Goal: Task Accomplishment & Management: Complete application form

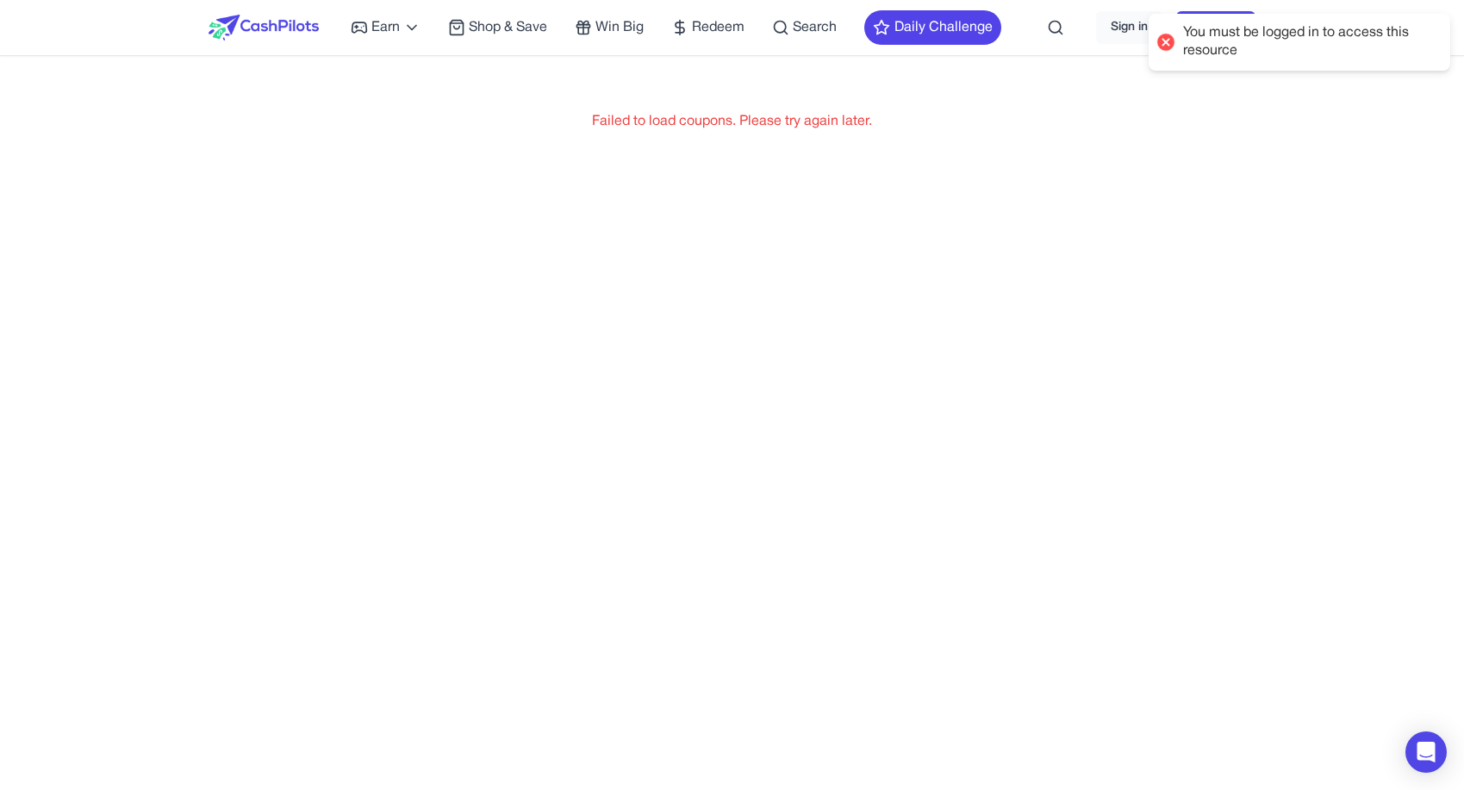
click at [1162, 40] on div at bounding box center [1166, 42] width 24 height 24
click at [1163, 42] on div at bounding box center [1166, 42] width 24 height 24
click at [1116, 30] on link "Sign in" at bounding box center [1129, 27] width 66 height 33
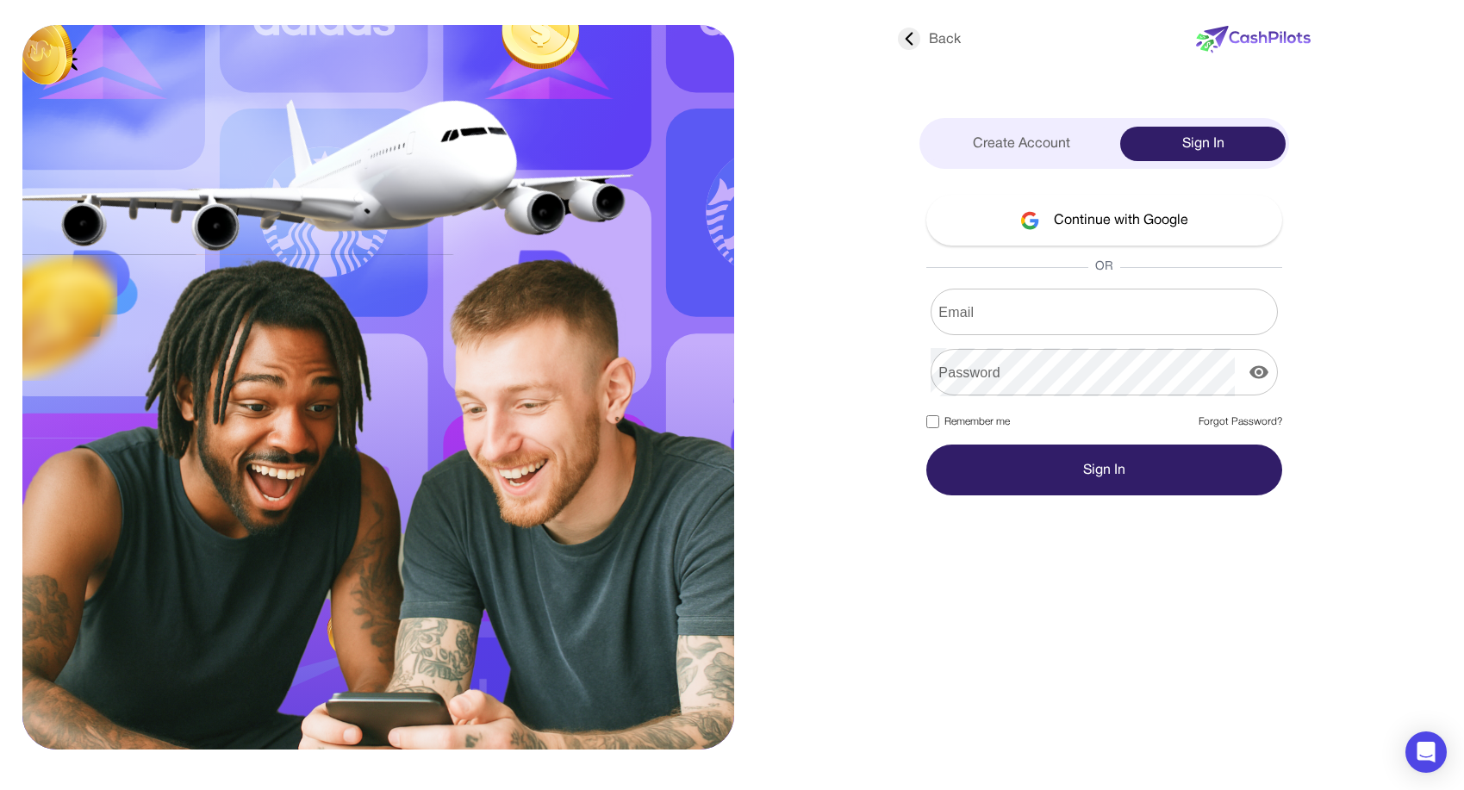
click at [1102, 223] on button "Continue with Google" at bounding box center [1104, 220] width 356 height 51
click at [906, 36] on icon at bounding box center [909, 39] width 22 height 22
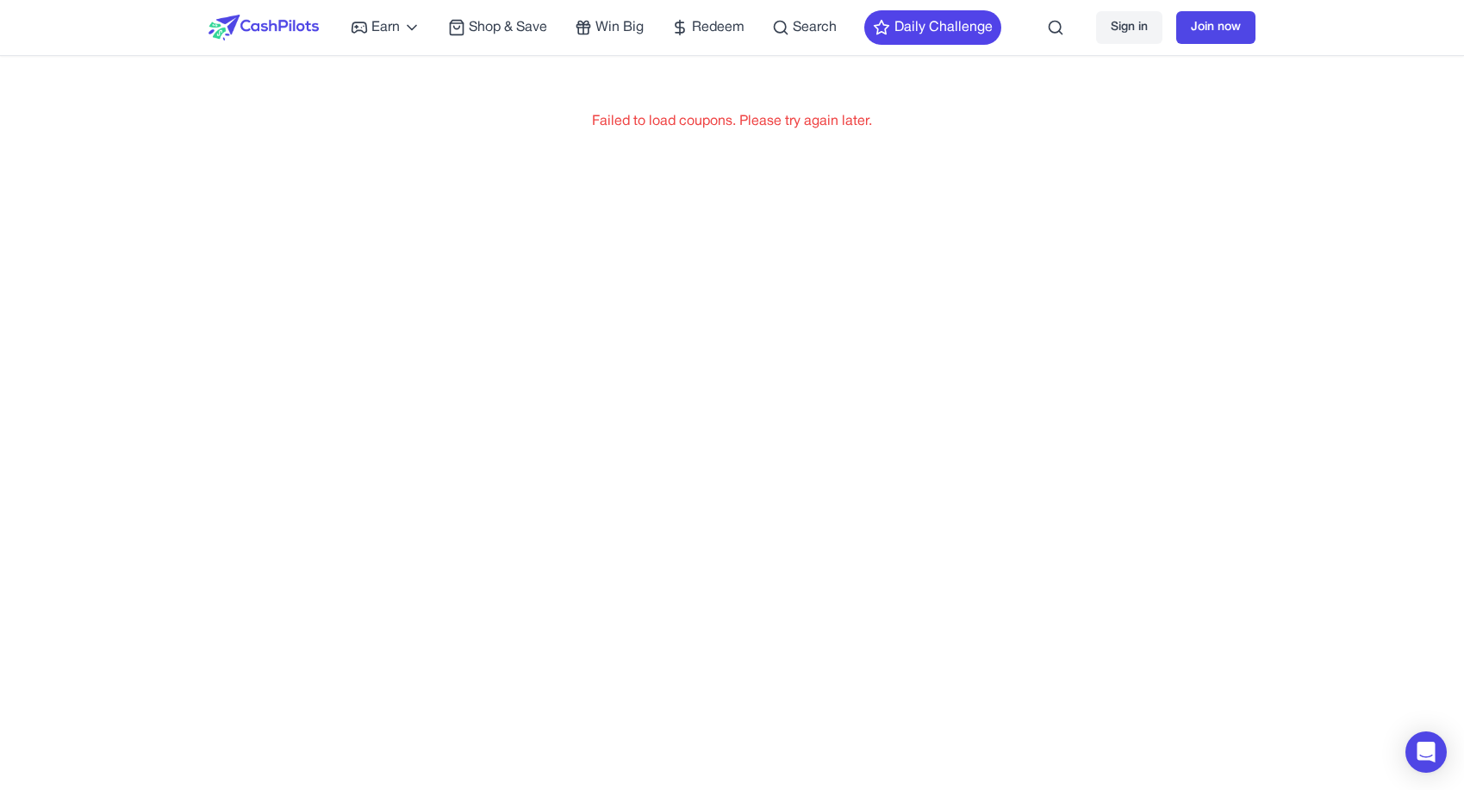
click at [1120, 28] on link "Sign in" at bounding box center [1129, 27] width 66 height 33
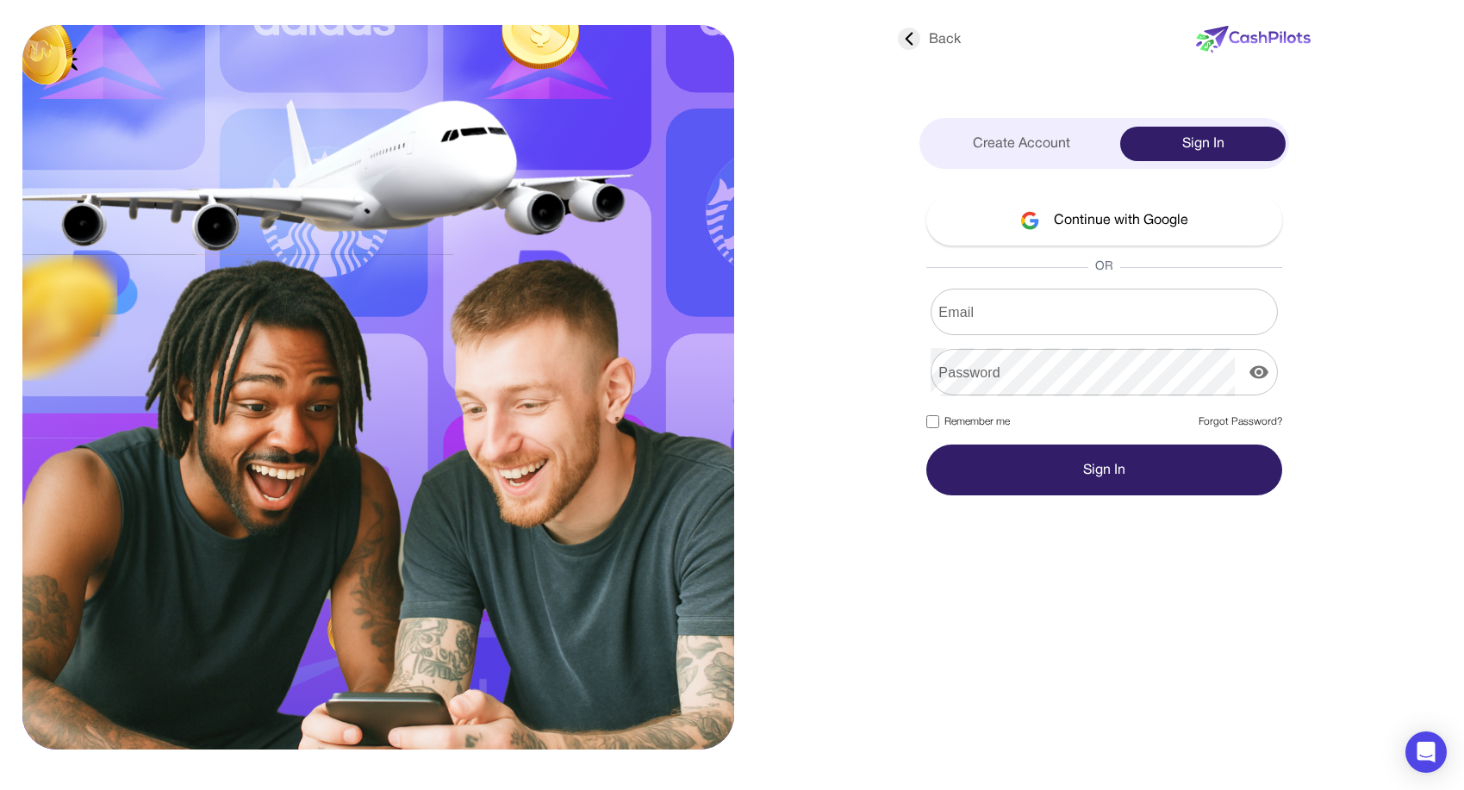
click at [910, 43] on icon at bounding box center [909, 39] width 22 height 22
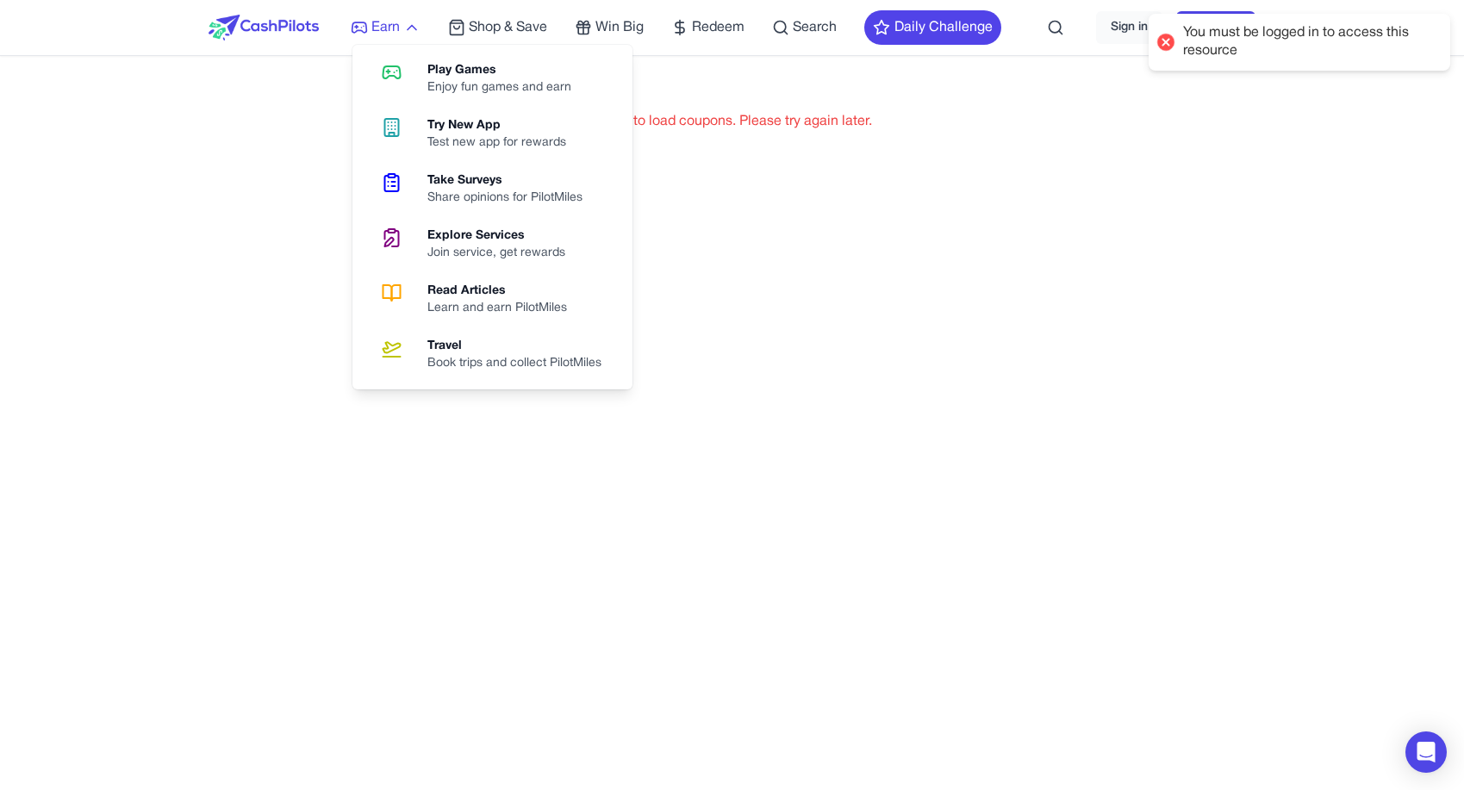
click at [377, 29] on span "Earn" at bounding box center [385, 27] width 28 height 21
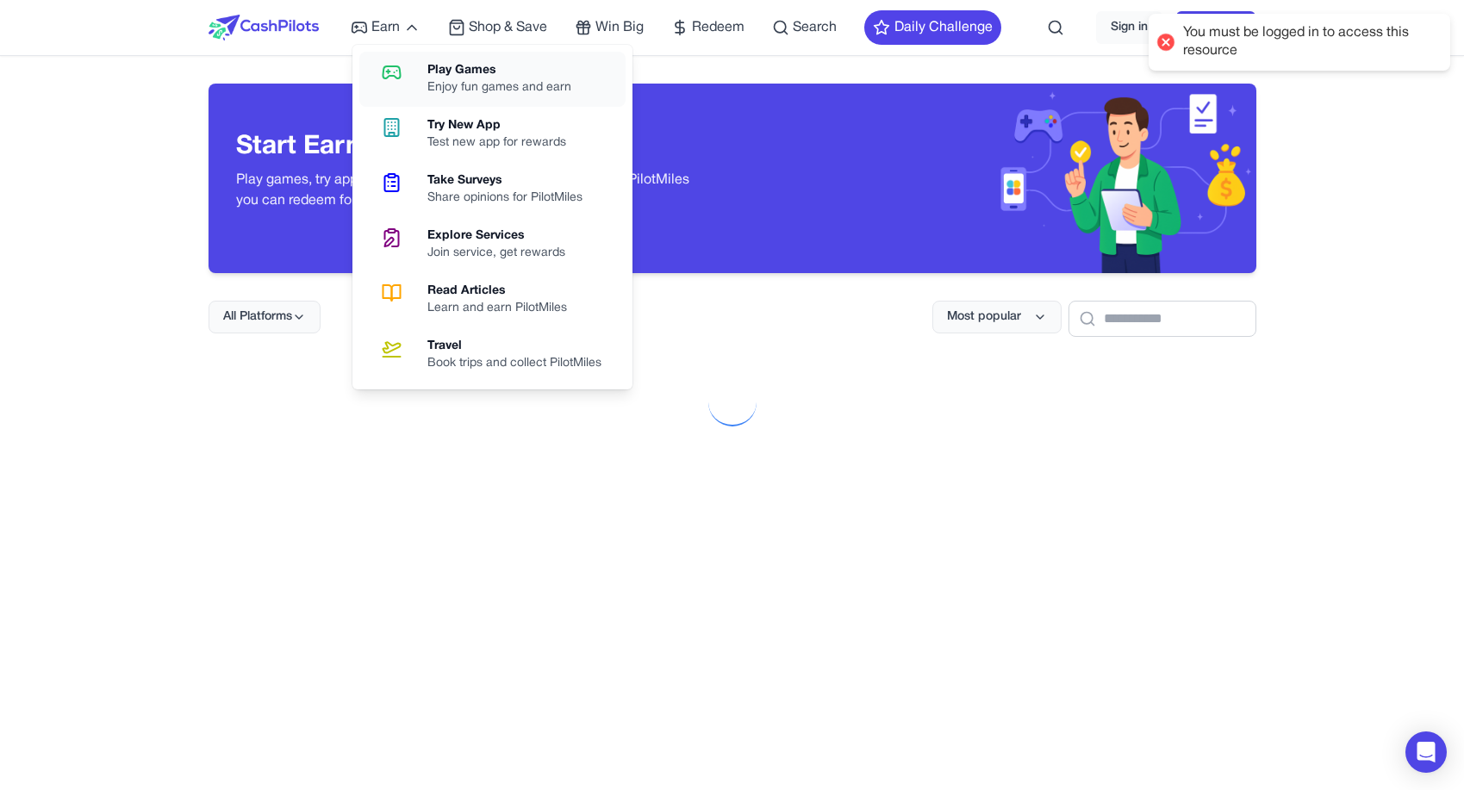
click at [472, 71] on div "Play Games" at bounding box center [506, 70] width 158 height 17
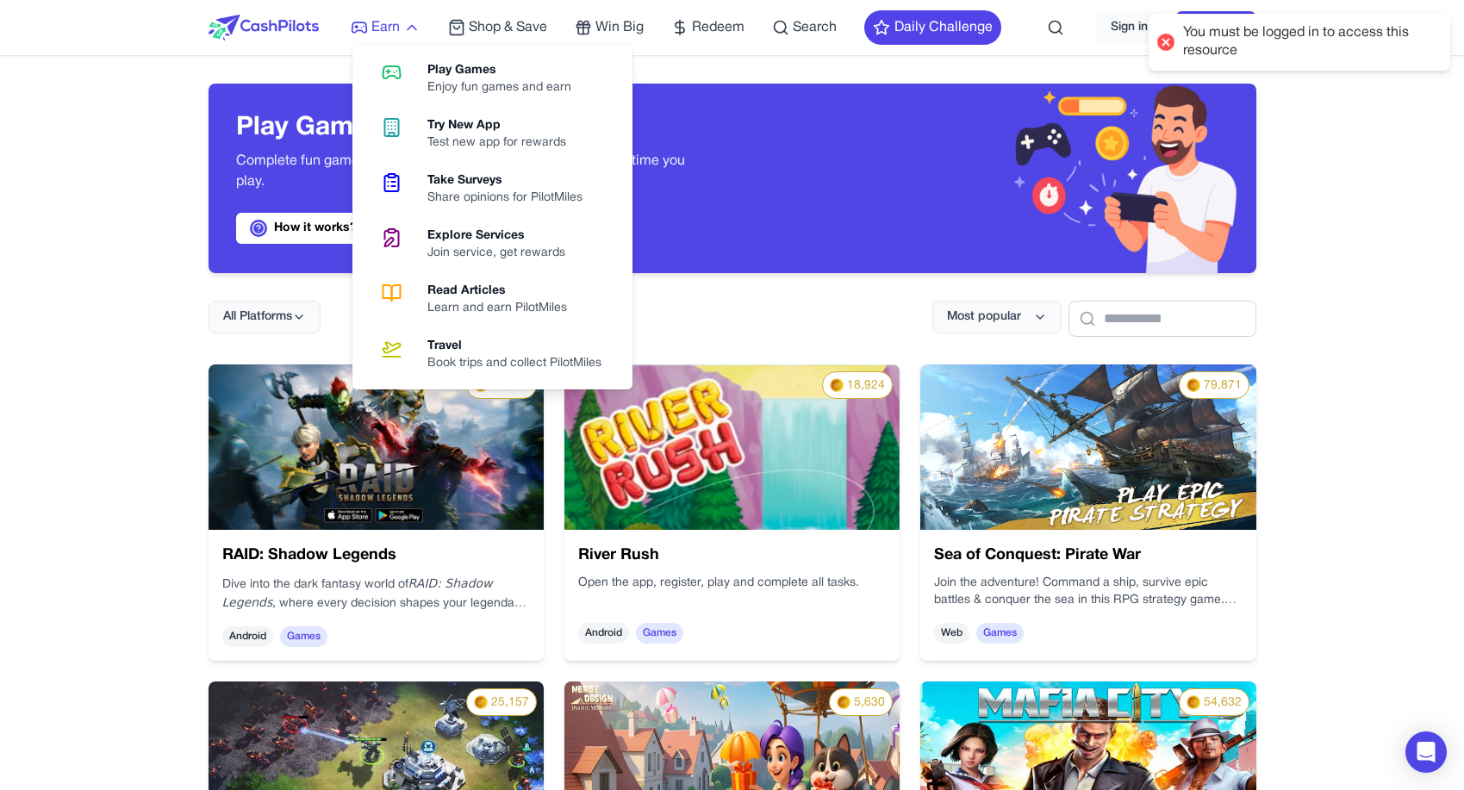
click at [379, 24] on span "Earn" at bounding box center [385, 27] width 28 height 21
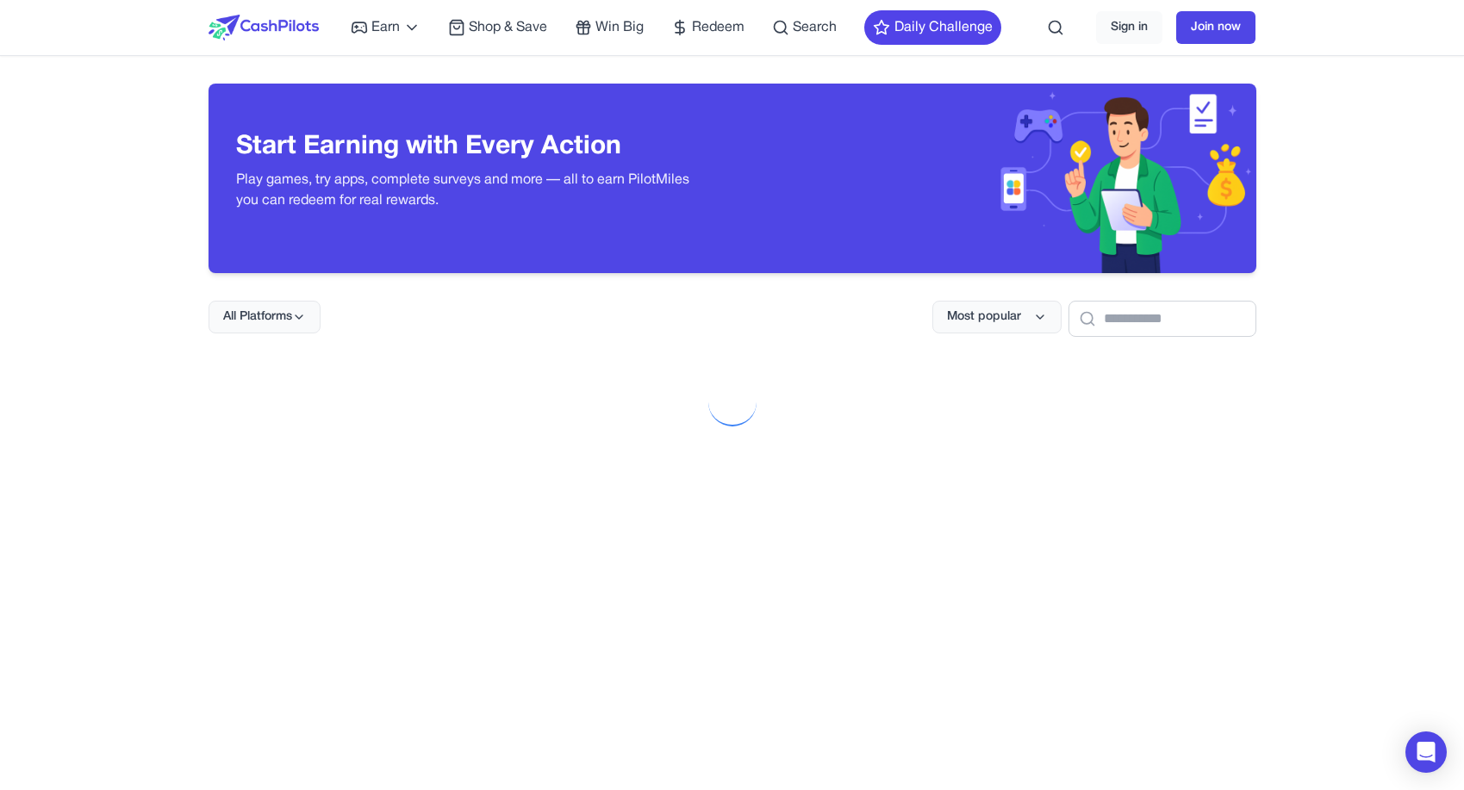
click at [256, 22] on img at bounding box center [263, 28] width 110 height 26
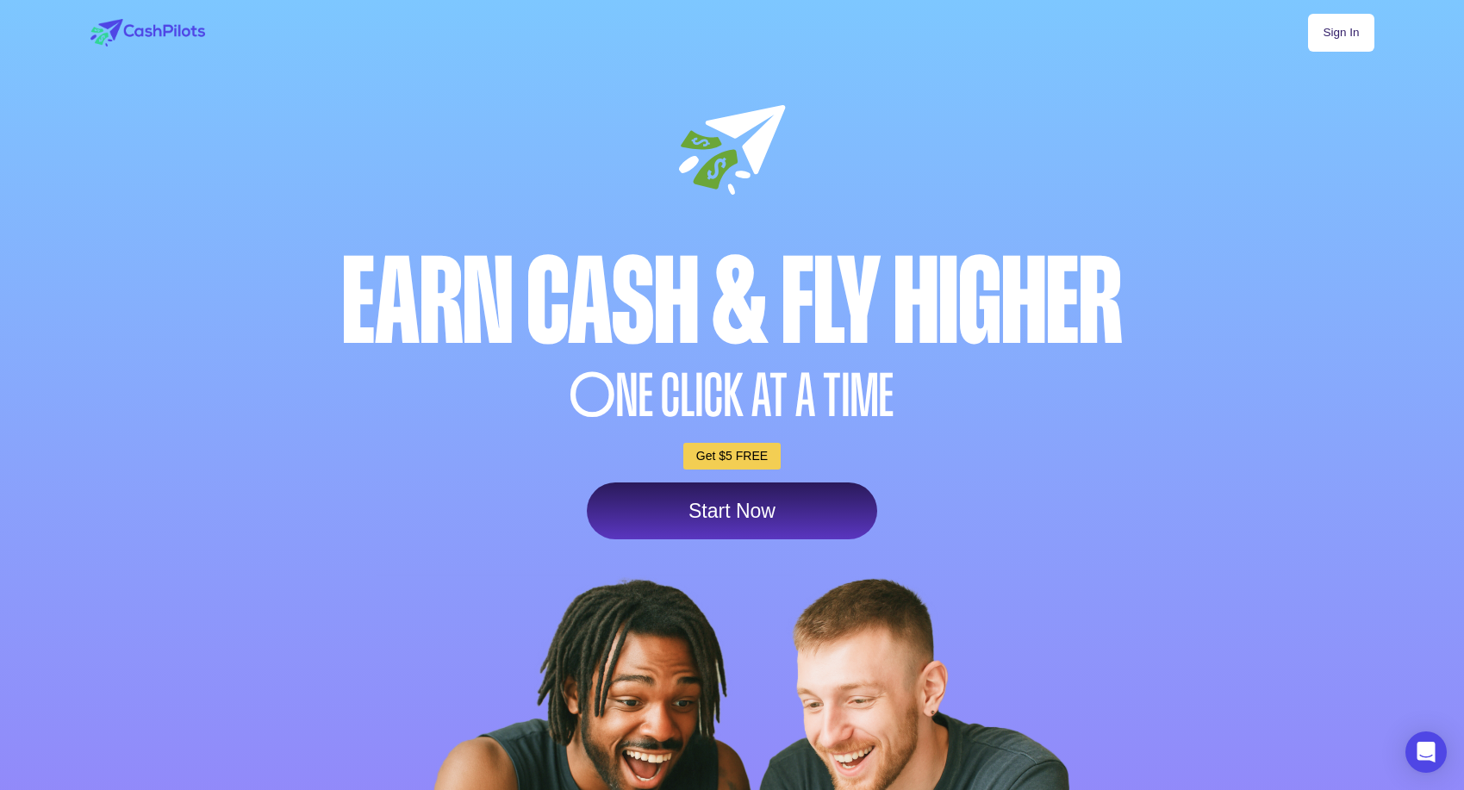
click at [1330, 11] on div "Sign In Earn Cash & Fly higher O NE CLICK AT A TIME Get $5 FREE Start Now" at bounding box center [732, 522] width 1323 height 1045
click at [1330, 41] on link "Sign In" at bounding box center [1340, 33] width 65 height 38
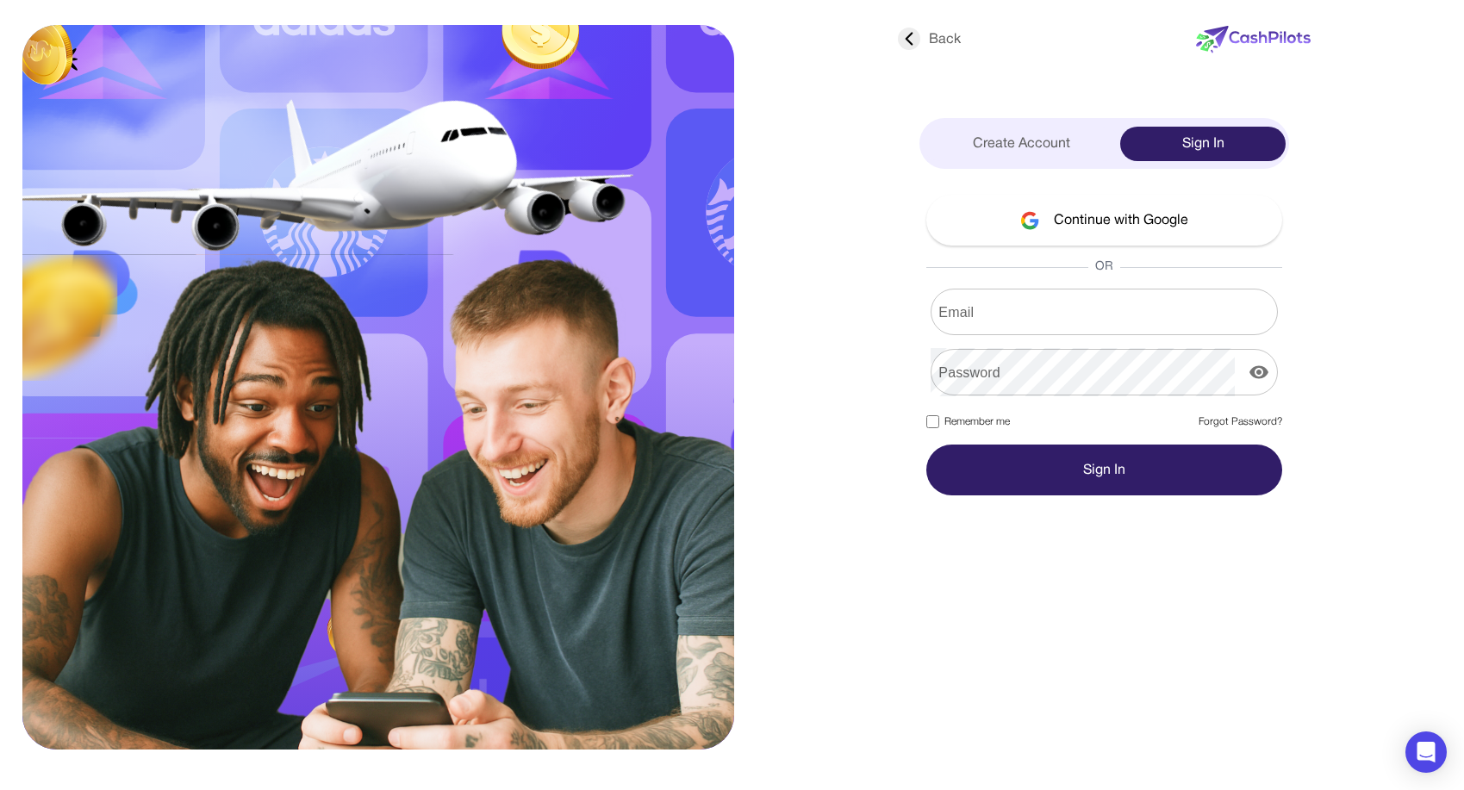
click at [1035, 143] on div "Create Account" at bounding box center [1021, 144] width 197 height 34
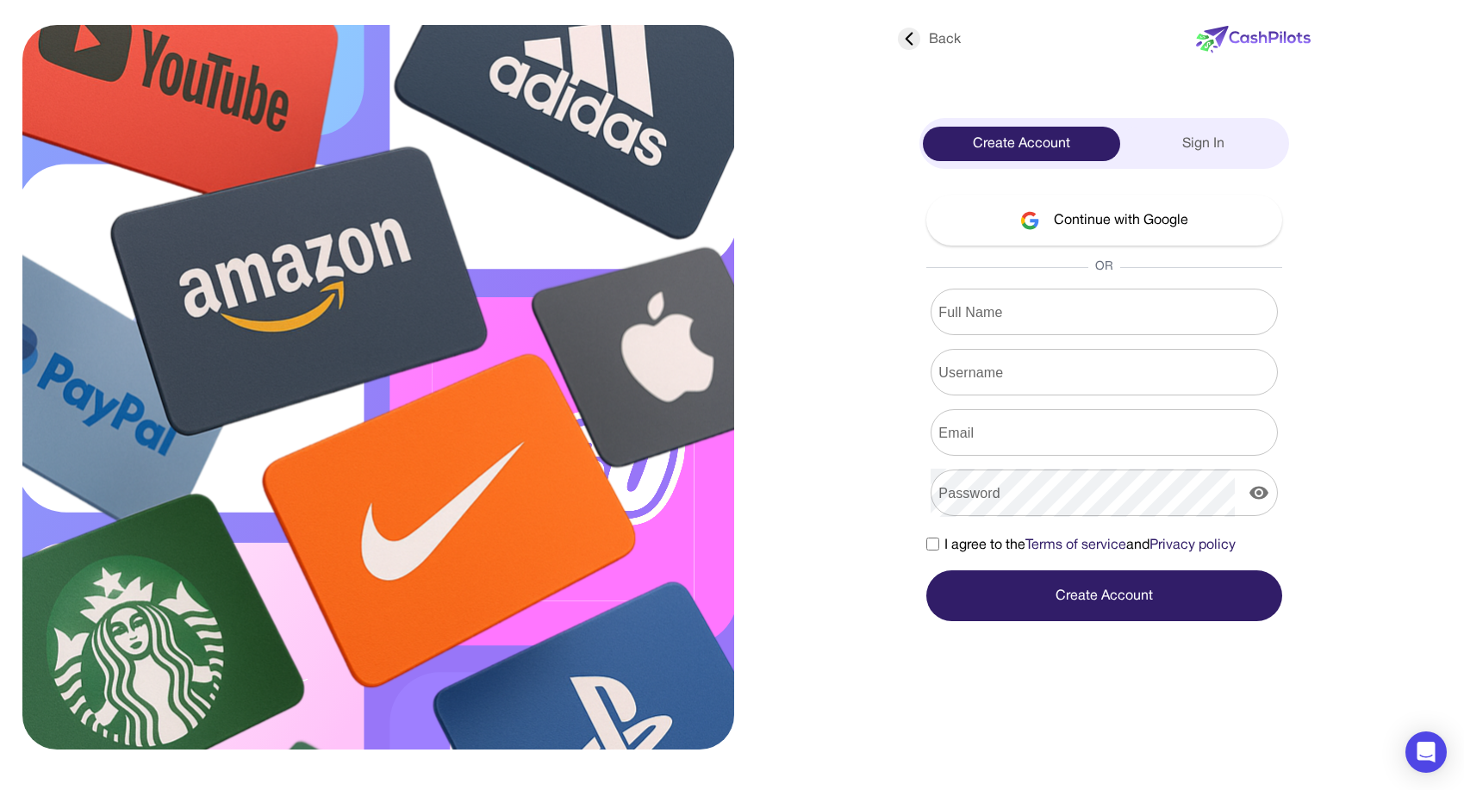
click at [1047, 205] on button "Continue with Google" at bounding box center [1104, 220] width 356 height 51
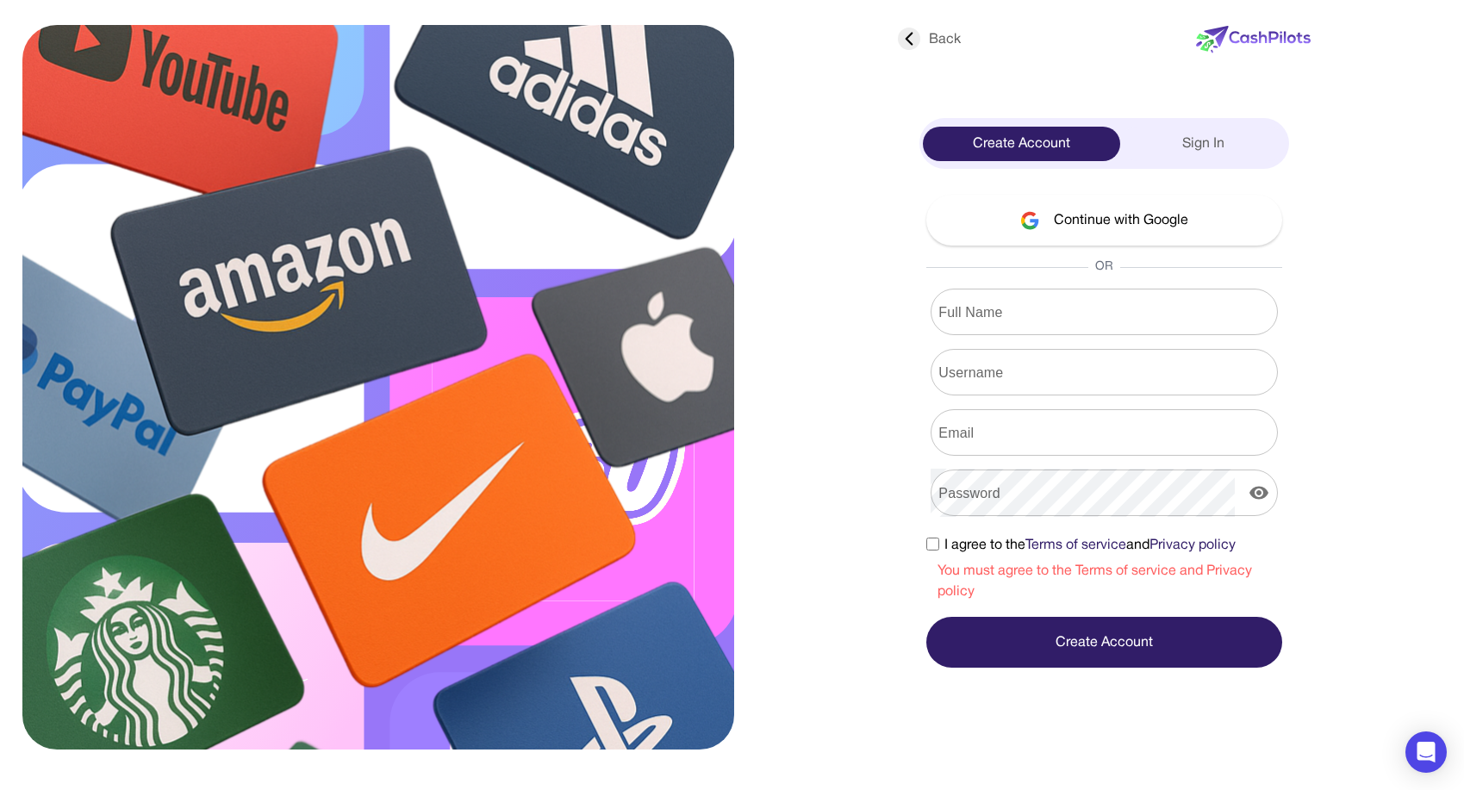
click at [1075, 221] on button "Continue with Google" at bounding box center [1104, 220] width 356 height 51
click at [1154, 218] on button "Continue with Google" at bounding box center [1104, 220] width 356 height 51
click at [1159, 196] on button "Continue with Google" at bounding box center [1104, 220] width 356 height 51
click at [1148, 196] on button "Continue with Google" at bounding box center [1104, 220] width 356 height 51
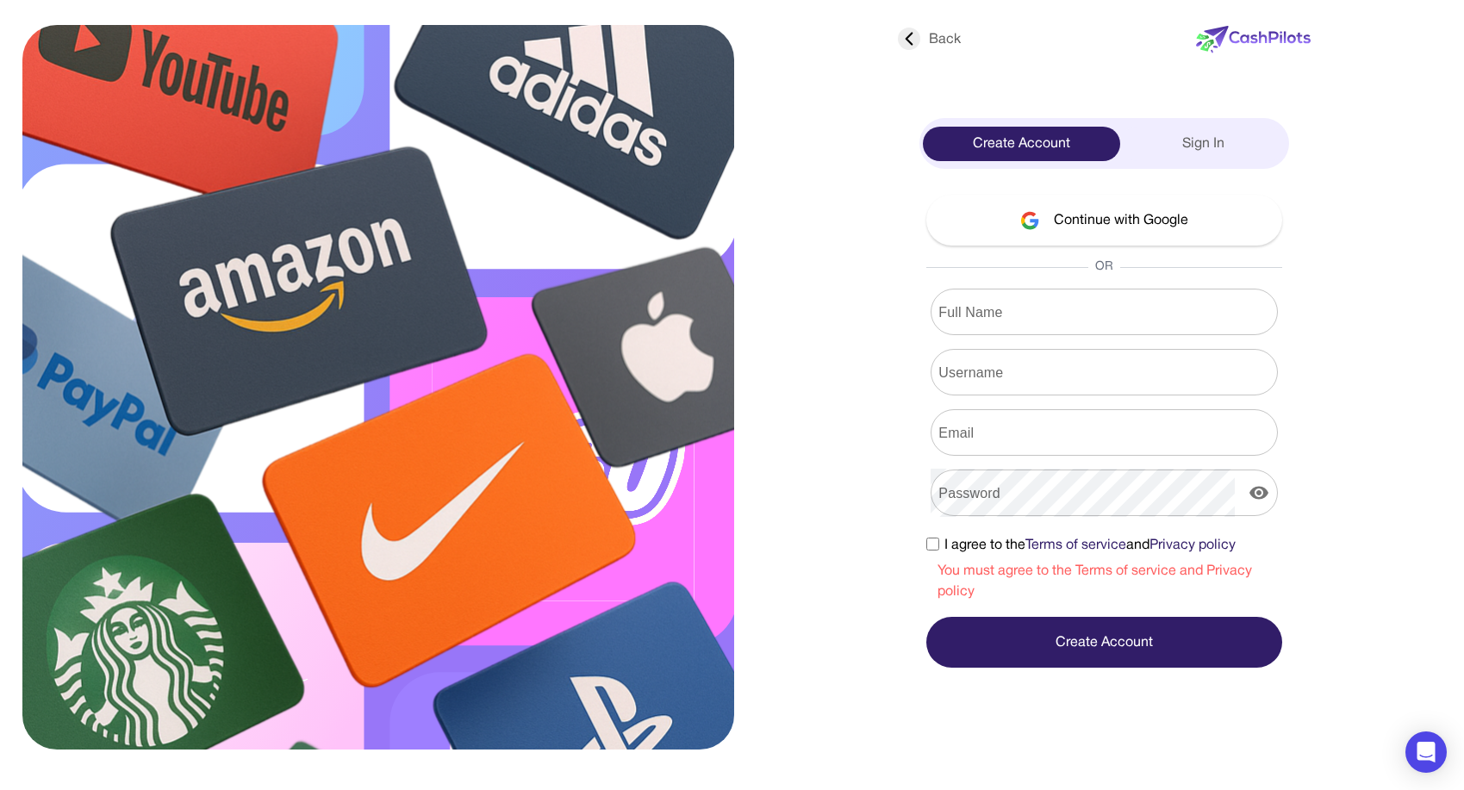
click at [1055, 223] on button "Continue with Google" at bounding box center [1104, 220] width 356 height 51
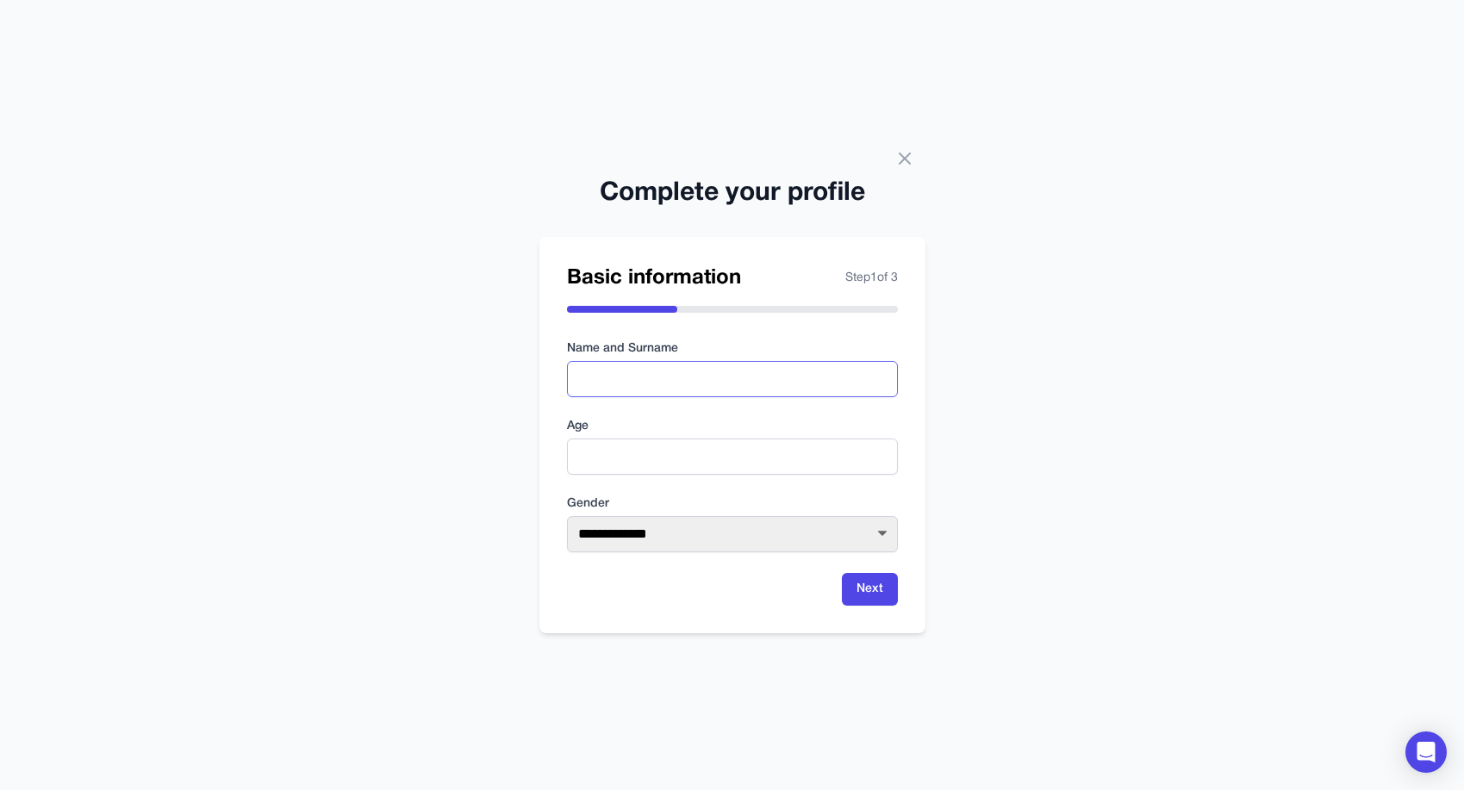
click at [634, 380] on input "text" at bounding box center [732, 379] width 331 height 36
type input "********"
click at [610, 451] on input "number" at bounding box center [732, 457] width 331 height 36
type input "**"
select select "******"
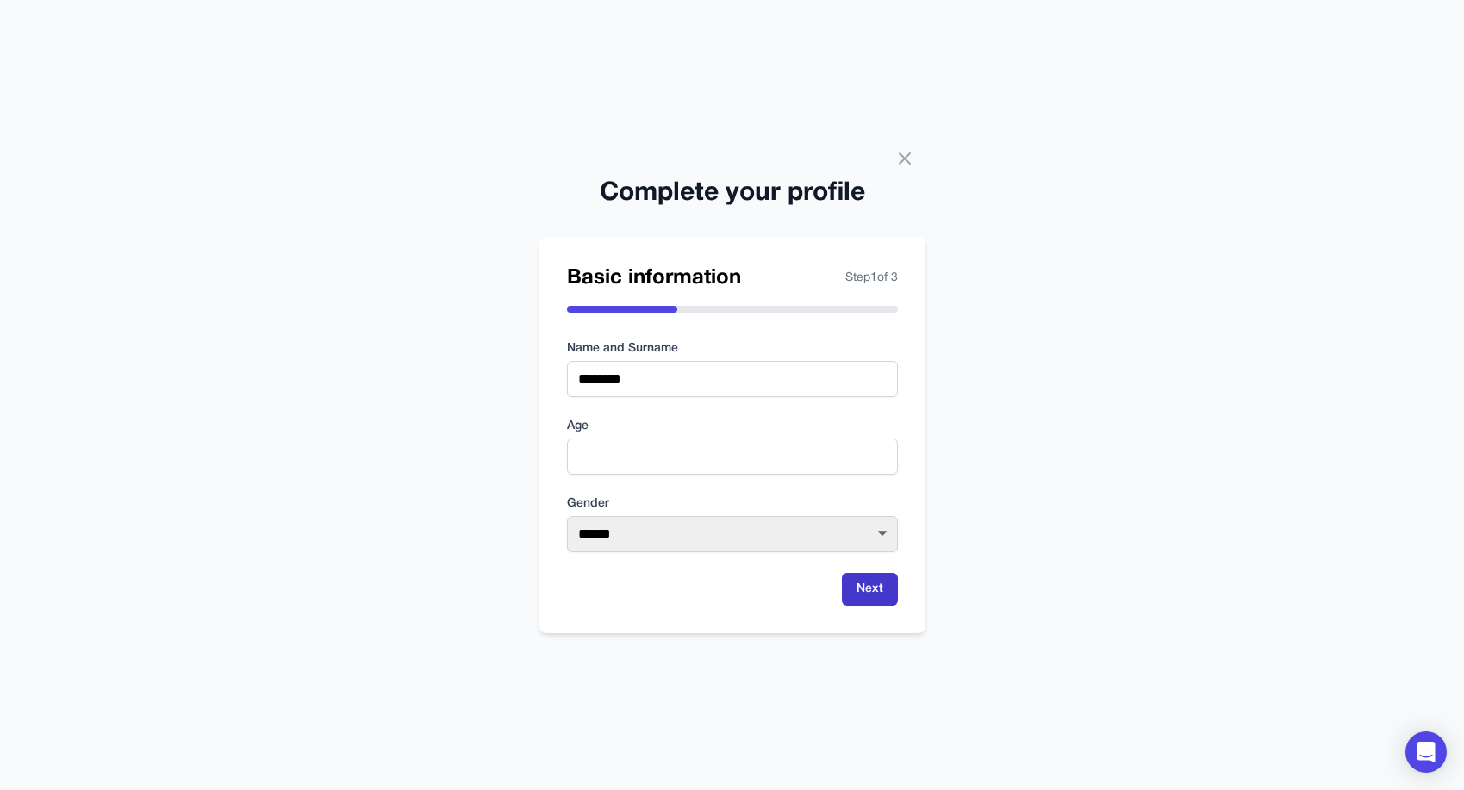
click at [876, 580] on button "Next" at bounding box center [870, 589] width 56 height 33
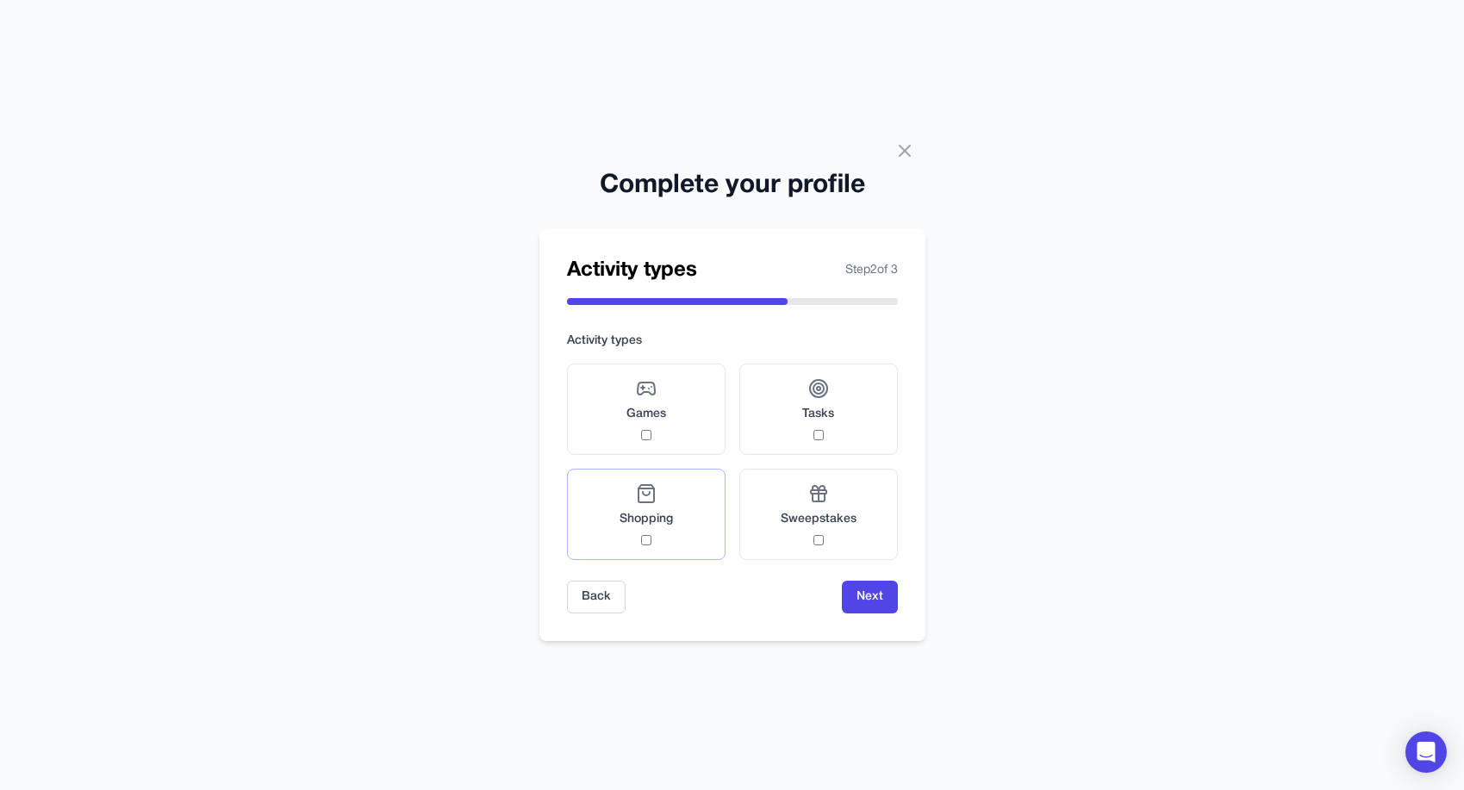
click at [638, 532] on div "Shopping" at bounding box center [645, 514] width 53 height 62
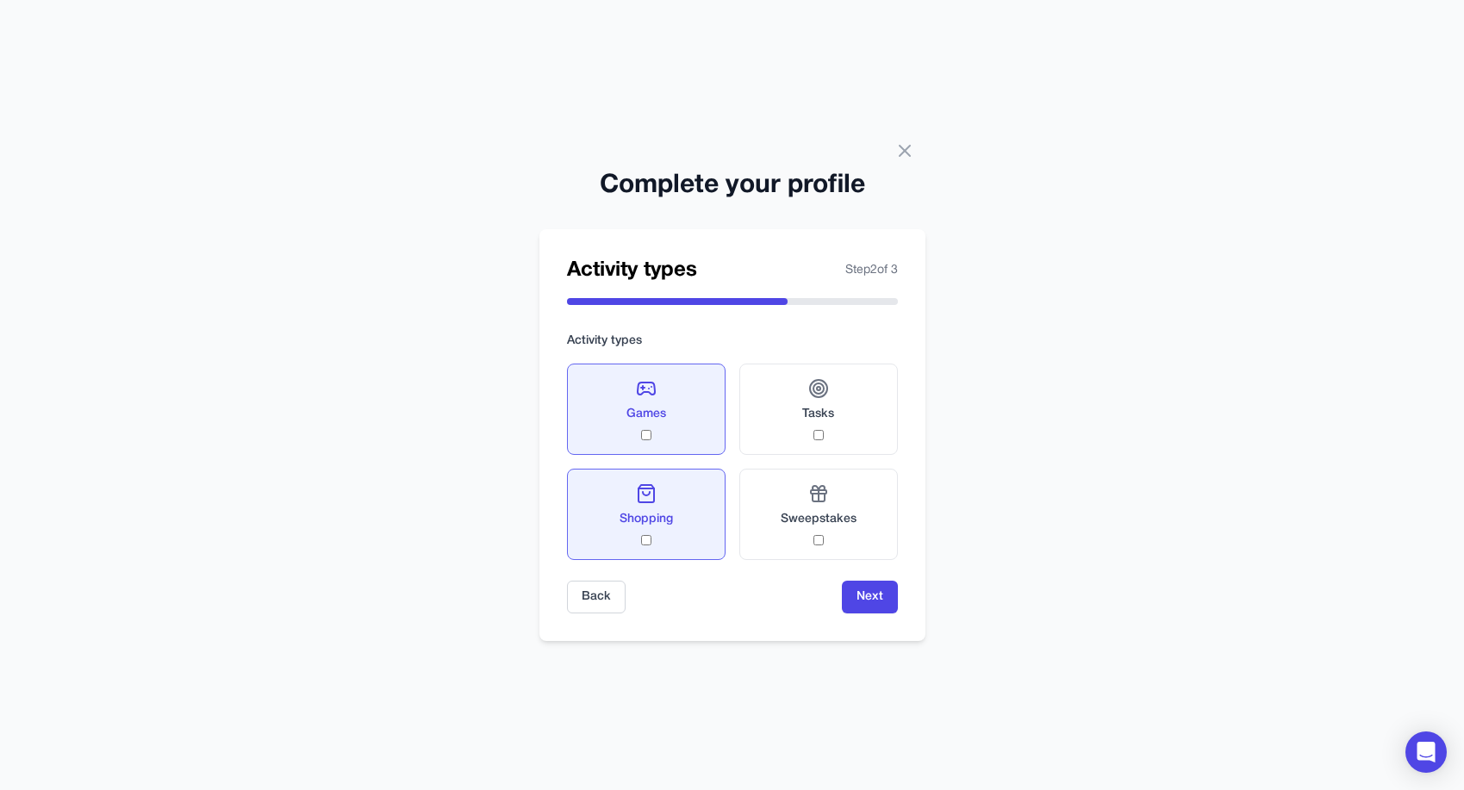
click at [874, 617] on div "Activity types Step 2 of 3 Activity types Games Tasks Shopping Sweepstakes Back…" at bounding box center [732, 435] width 386 height 412
click at [869, 595] on button "Next" at bounding box center [870, 597] width 56 height 33
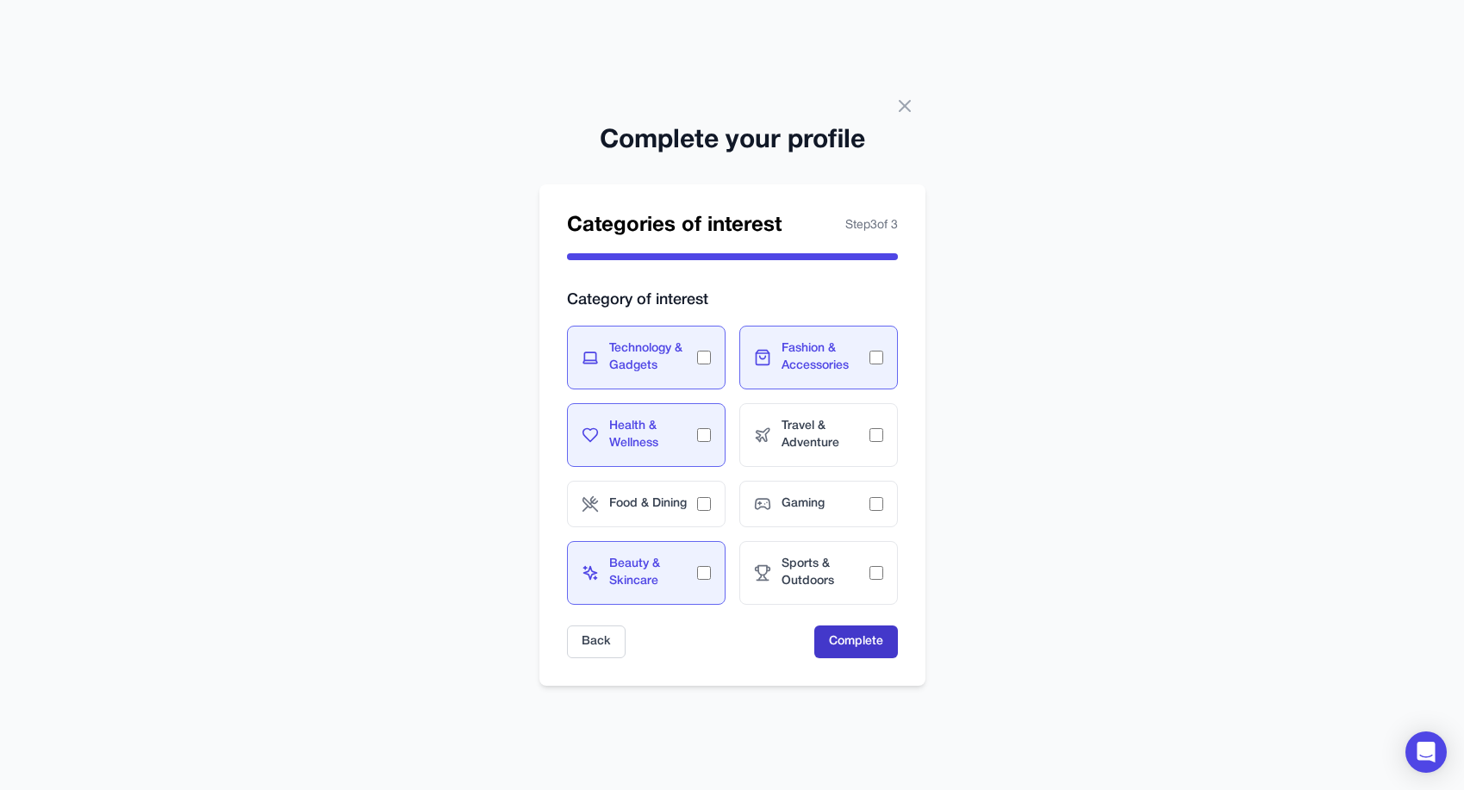
click at [856, 639] on button "Complete" at bounding box center [856, 641] width 84 height 33
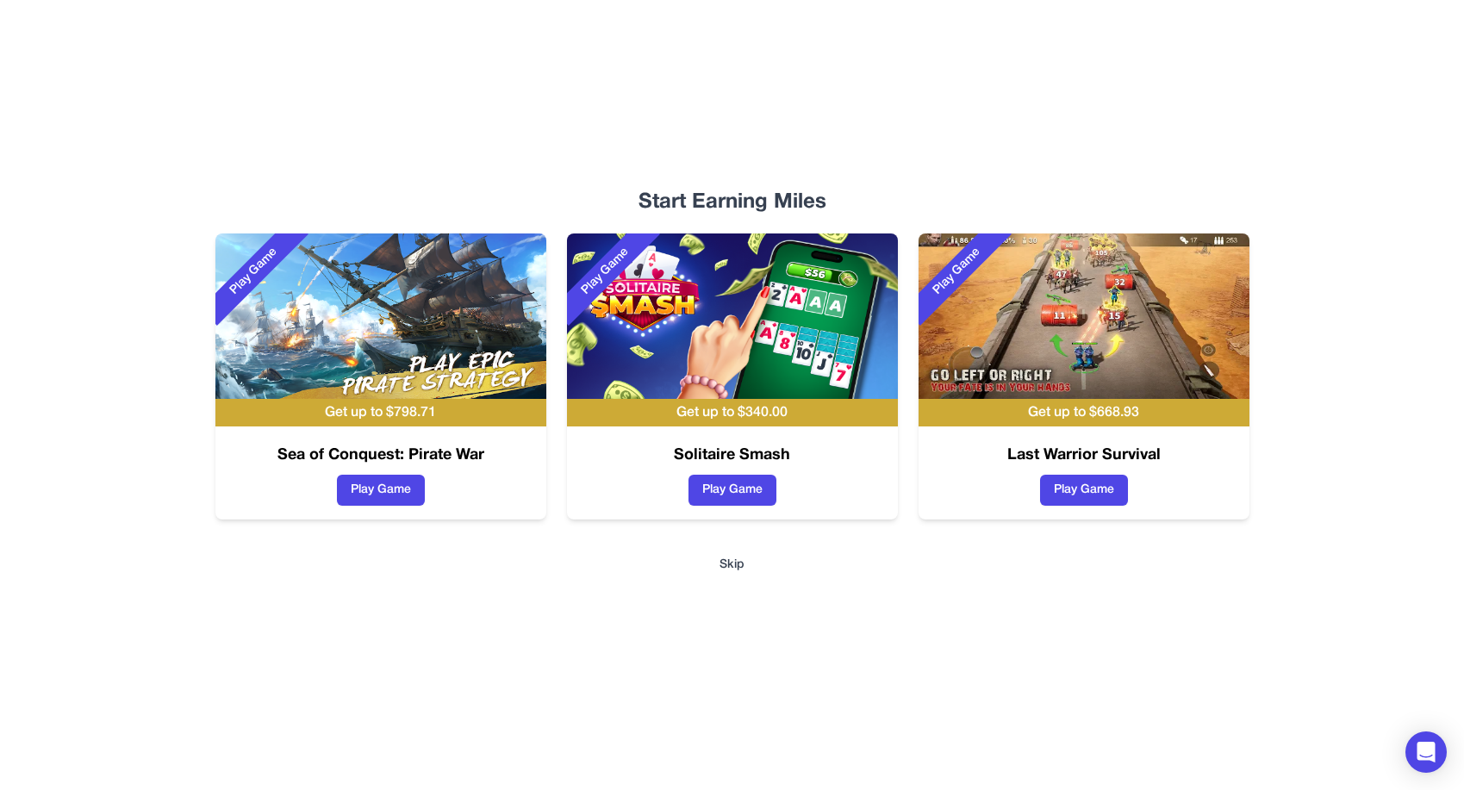
click at [733, 564] on button "Skip" at bounding box center [731, 565] width 25 height 17
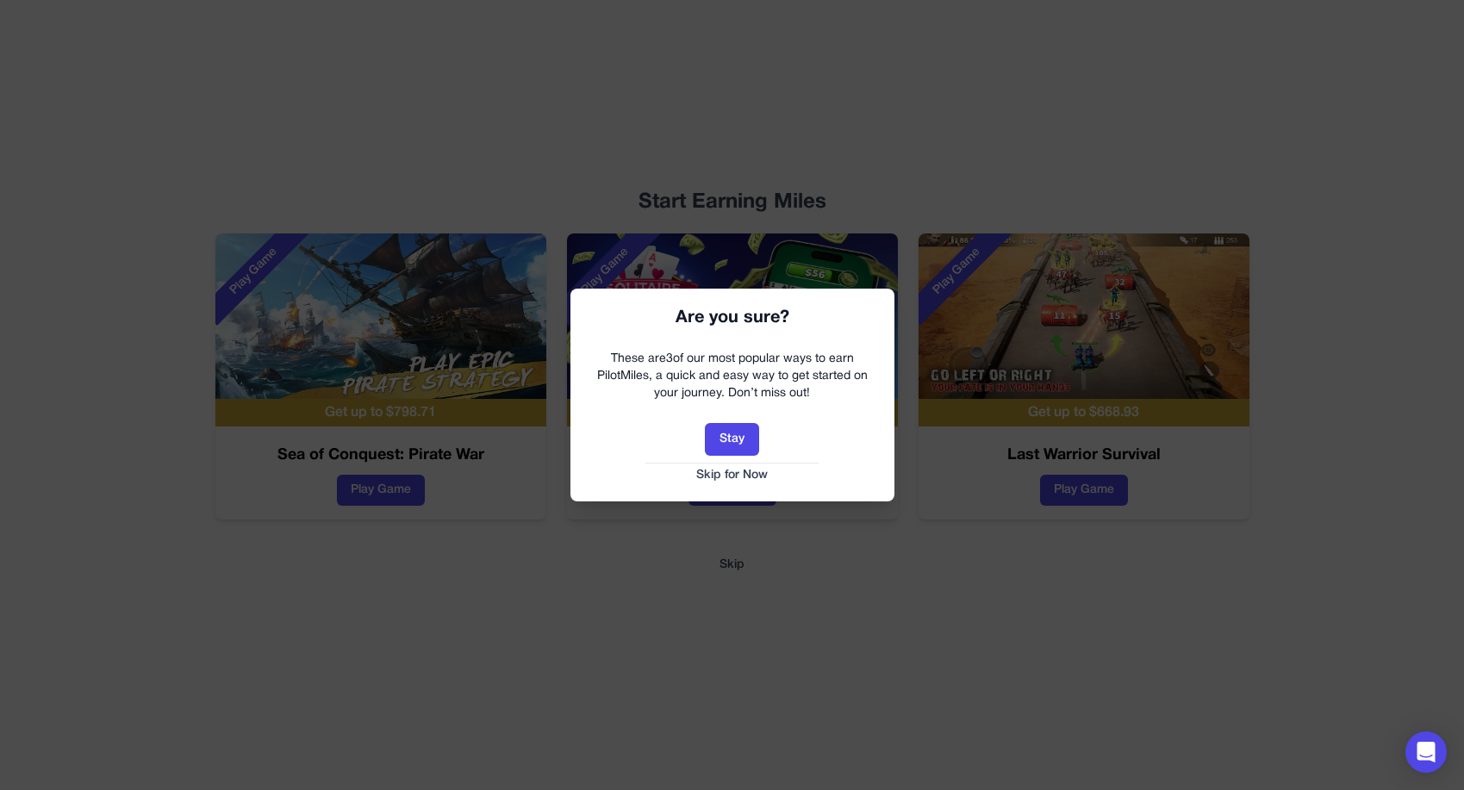
click at [731, 469] on button "Skip for Now" at bounding box center [732, 475] width 289 height 17
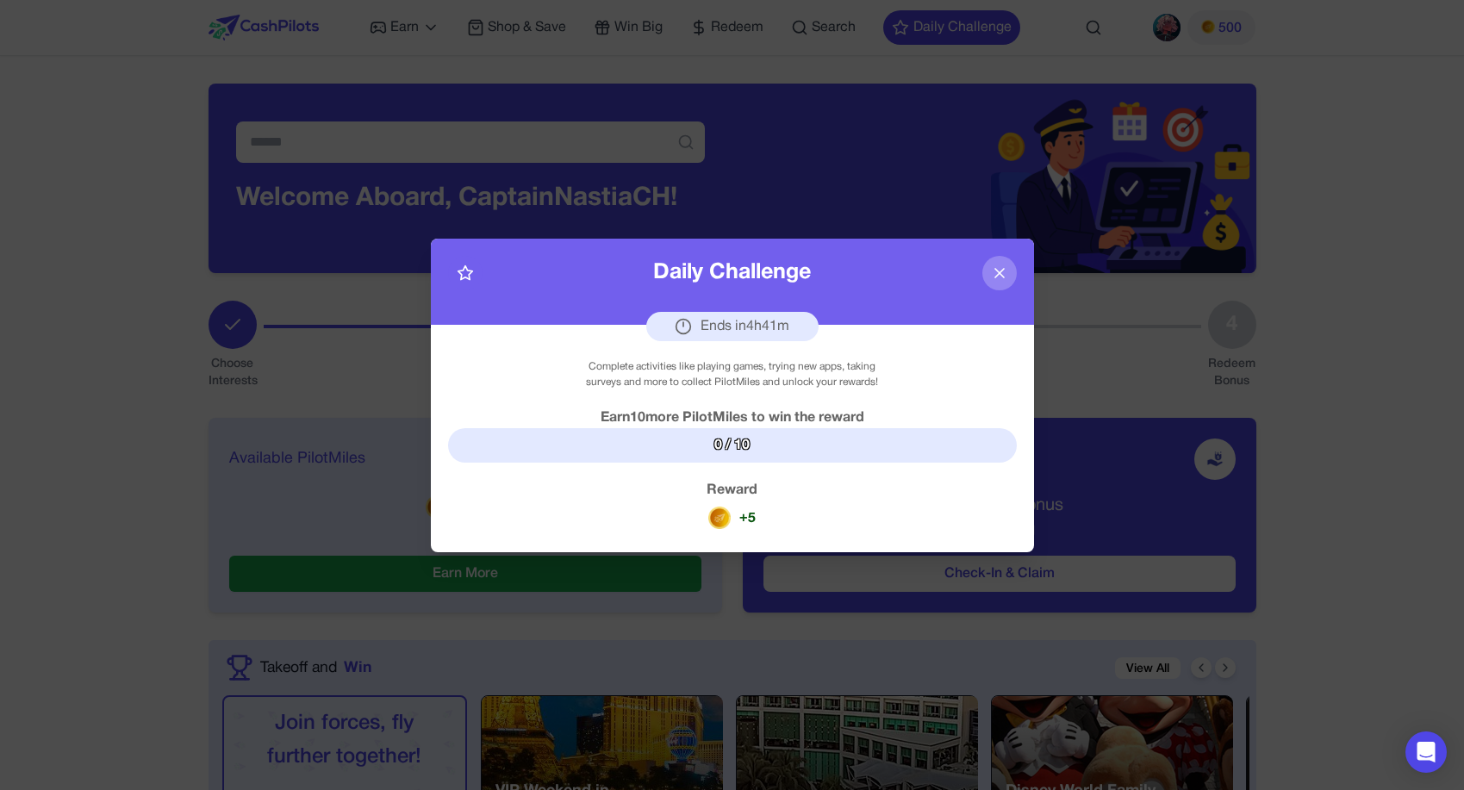
click at [751, 451] on div "0 / 10" at bounding box center [732, 445] width 569 height 34
click at [738, 525] on div "+ 5" at bounding box center [731, 518] width 47 height 34
click at [857, 420] on div "Earn 10 more PilotMiles to win the reward" at bounding box center [732, 417] width 569 height 21
click at [998, 266] on icon at bounding box center [999, 272] width 17 height 17
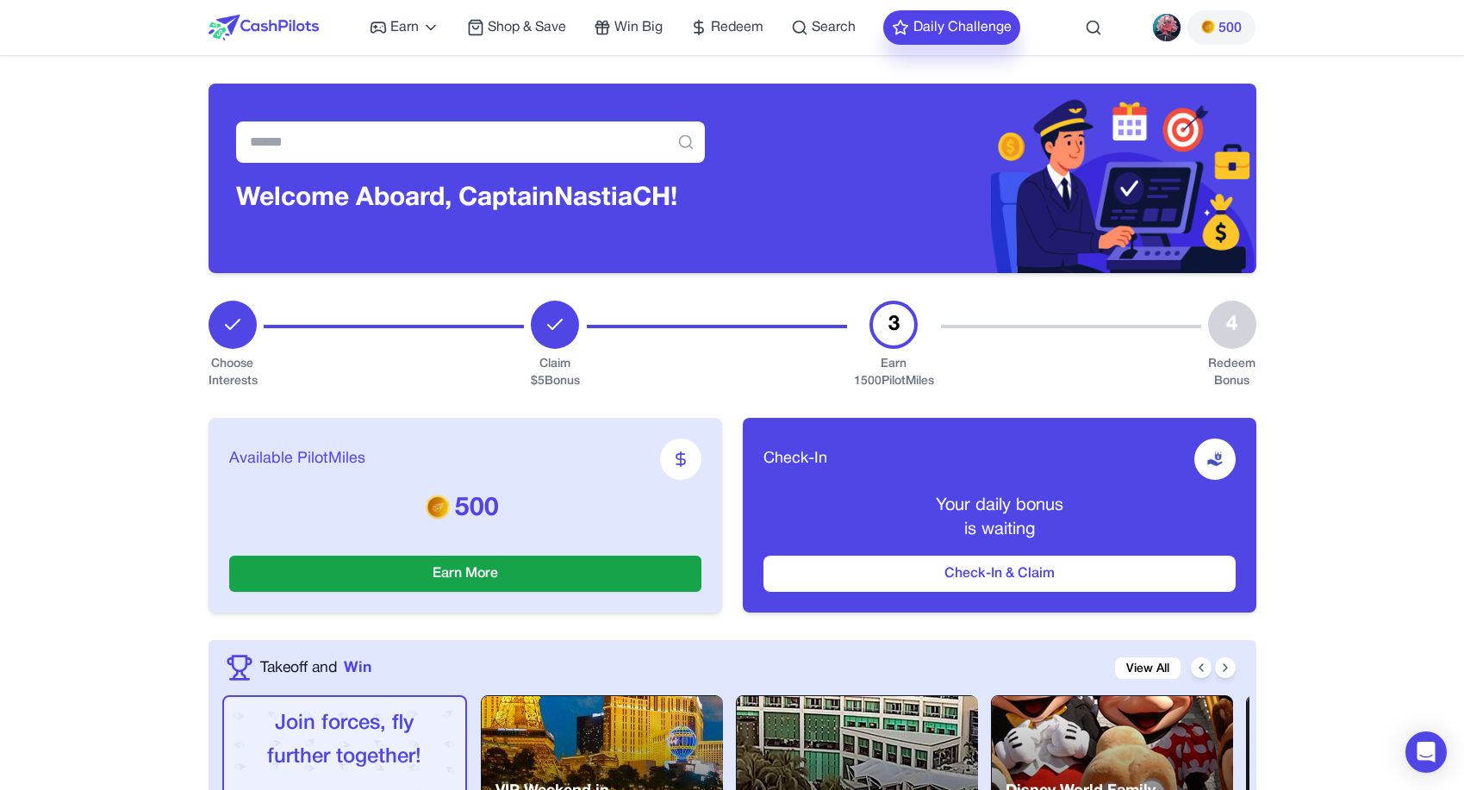
click at [951, 33] on button "Daily Challenge" at bounding box center [951, 27] width 137 height 34
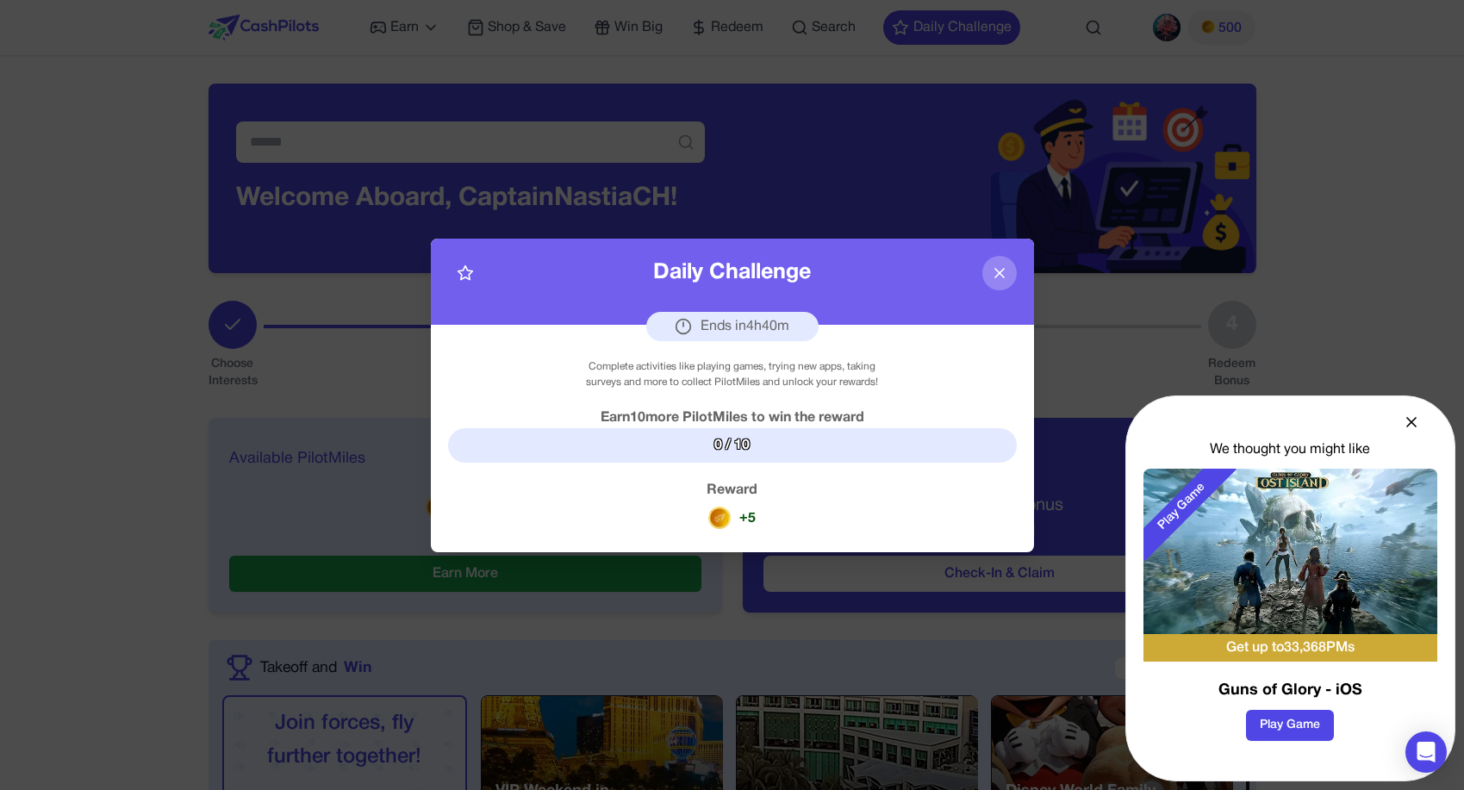
click at [1413, 420] on icon at bounding box center [1411, 422] width 9 height 9
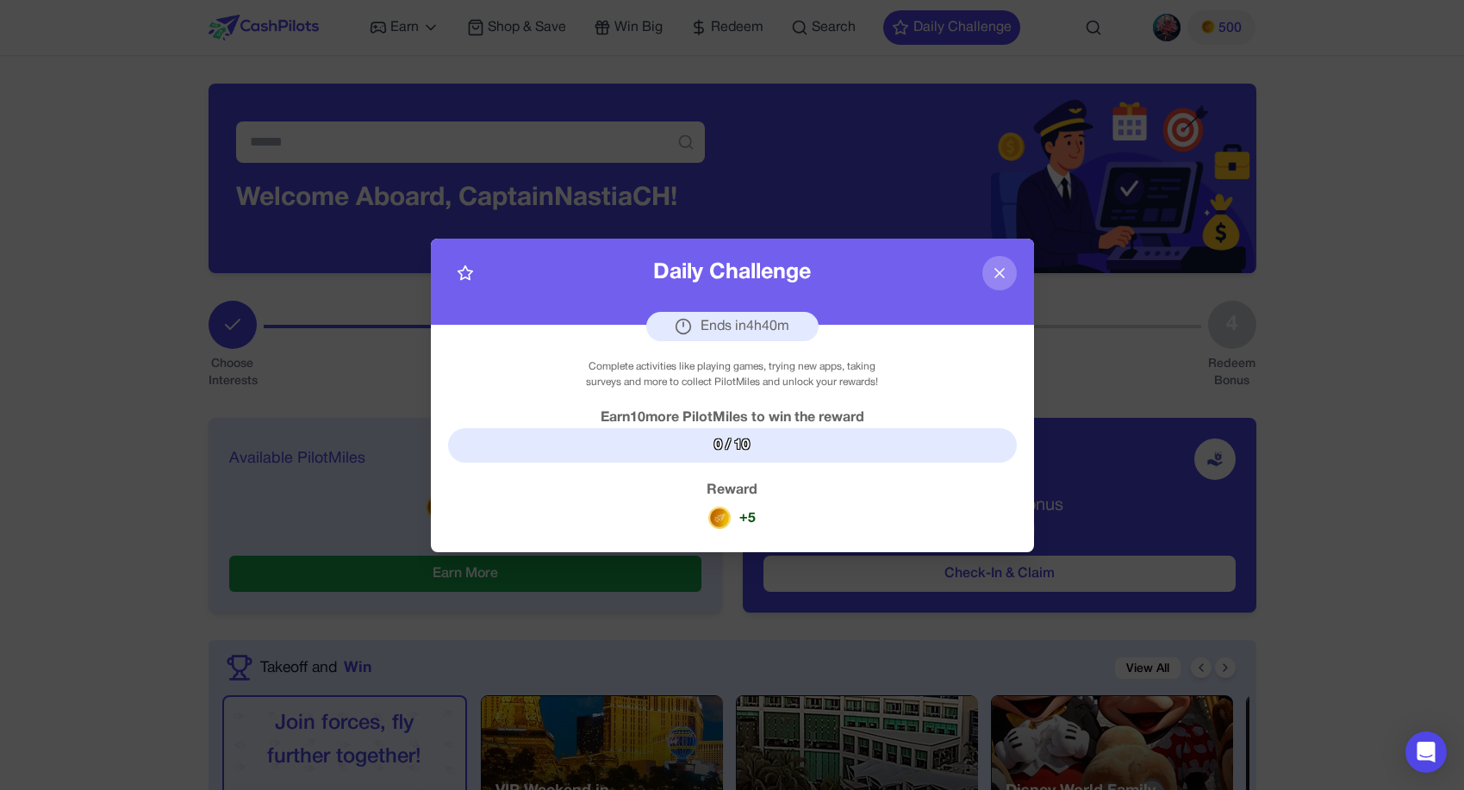
click at [459, 272] on polygon at bounding box center [464, 272] width 15 height 14
click at [465, 273] on icon at bounding box center [465, 272] width 17 height 17
click at [992, 272] on icon at bounding box center [999, 272] width 17 height 17
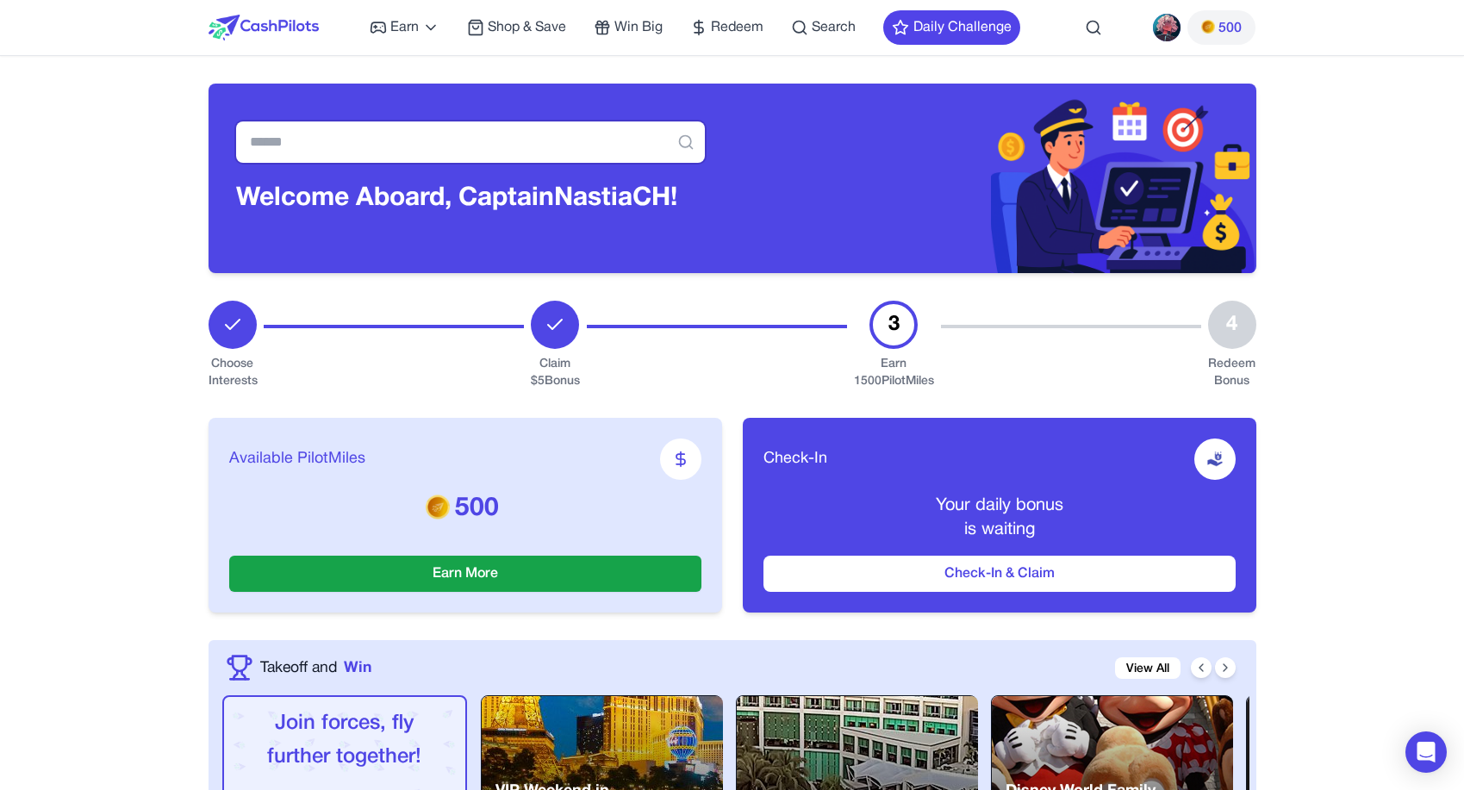
click at [476, 136] on input "text" at bounding box center [470, 141] width 469 height 41
click at [1174, 24] on img at bounding box center [1167, 28] width 28 height 28
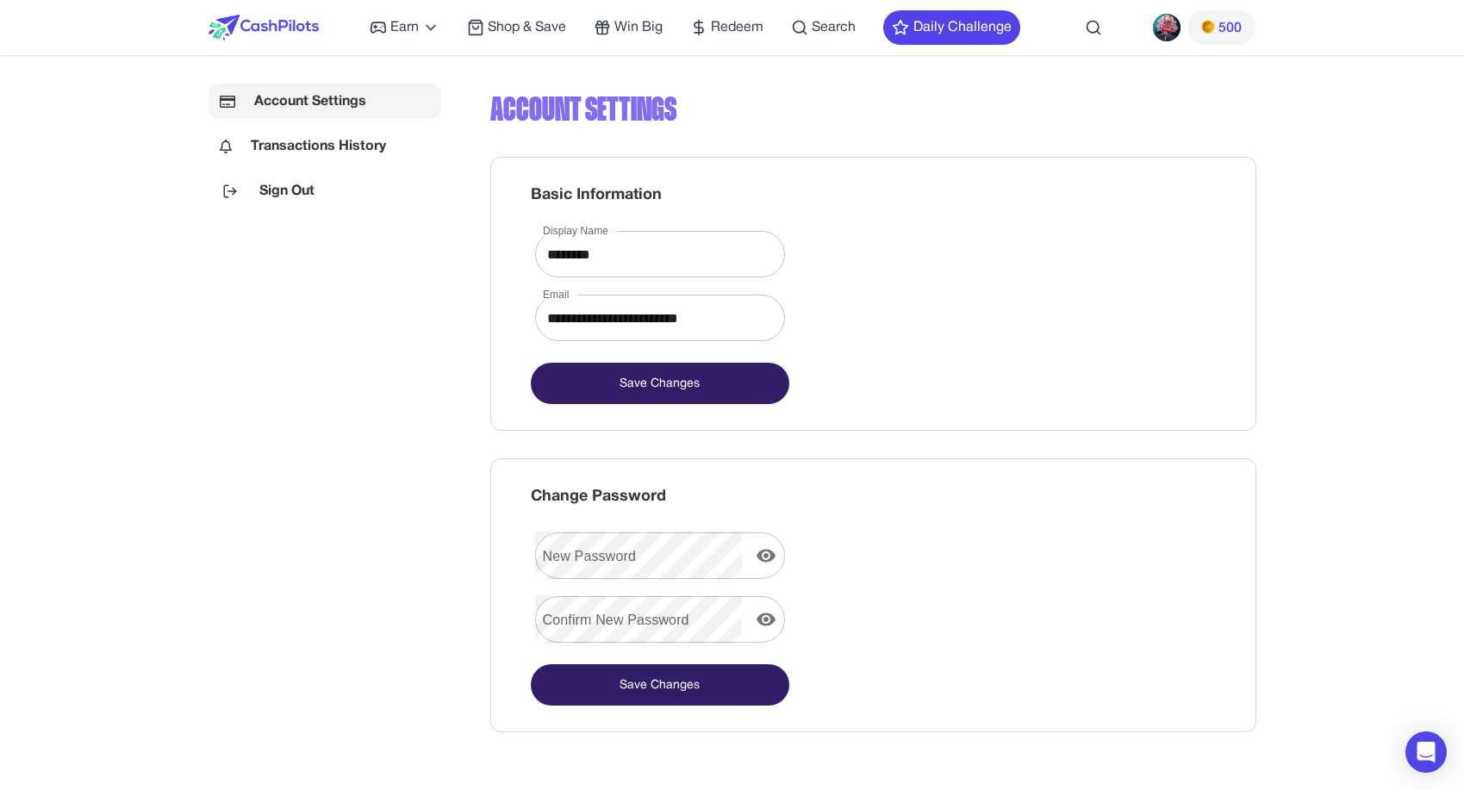
click at [279, 24] on img at bounding box center [263, 28] width 110 height 26
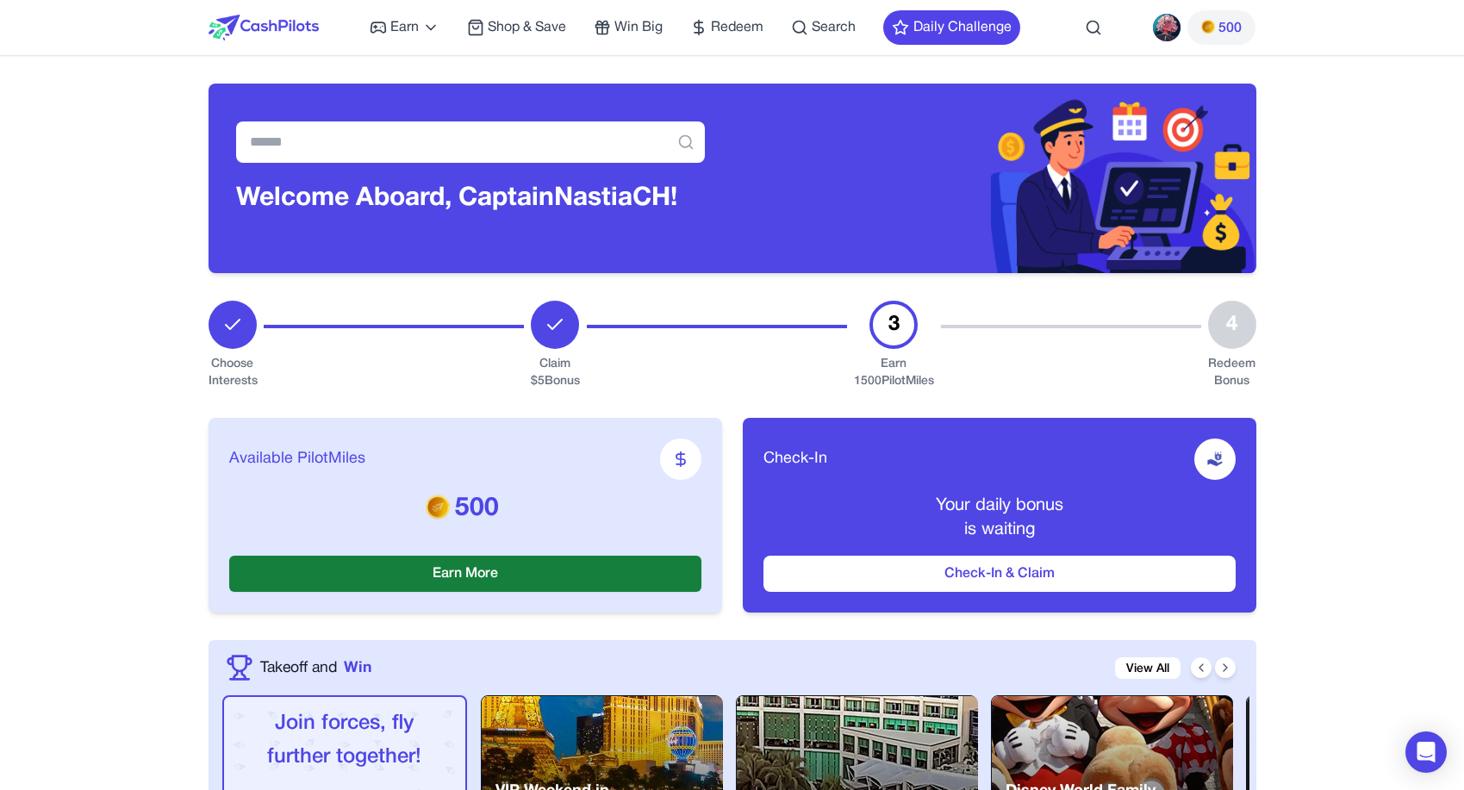
click at [567, 574] on button "Earn More" at bounding box center [465, 574] width 472 height 36
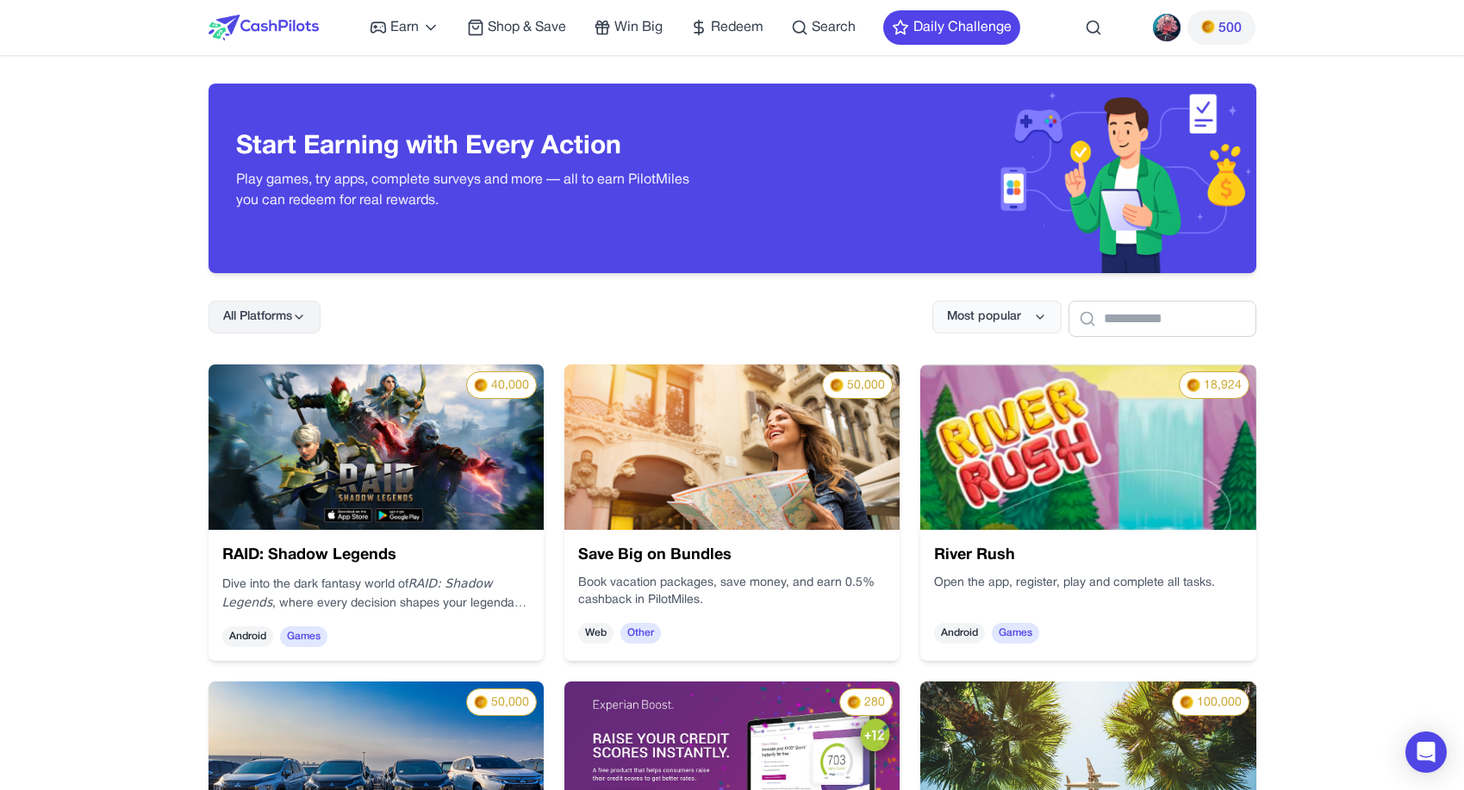
click at [281, 320] on span "All Platforms" at bounding box center [257, 316] width 69 height 17
click at [459, 315] on div "All Platforms Most popular" at bounding box center [732, 305] width 1048 height 64
